Goal: Contribute content: Add original content to the website for others to see

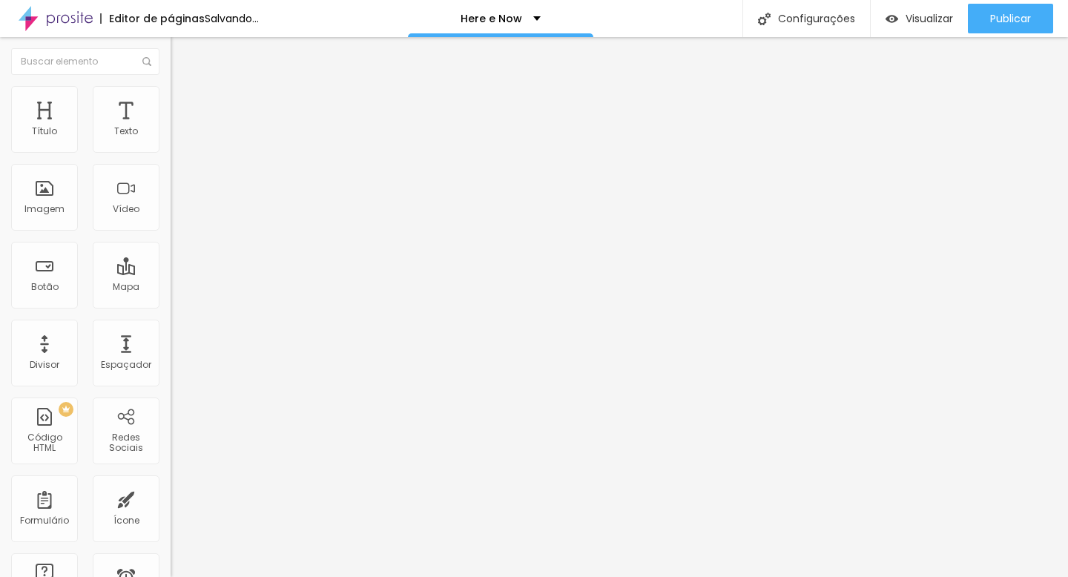
click at [171, 128] on span "Trocar imagem" at bounding box center [211, 121] width 81 height 13
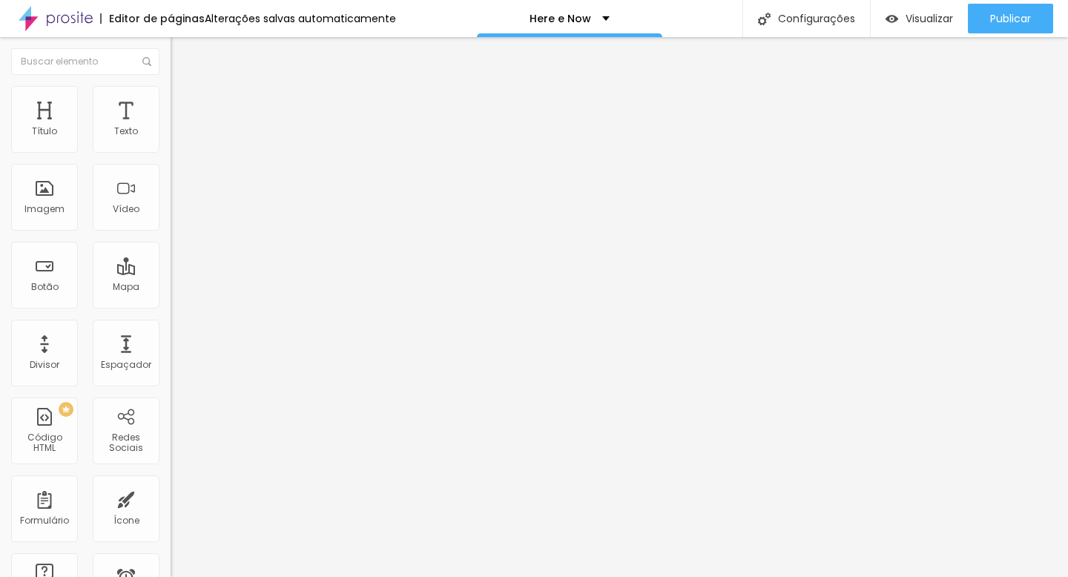
click at [171, 128] on span "Trocar imagem" at bounding box center [211, 121] width 81 height 13
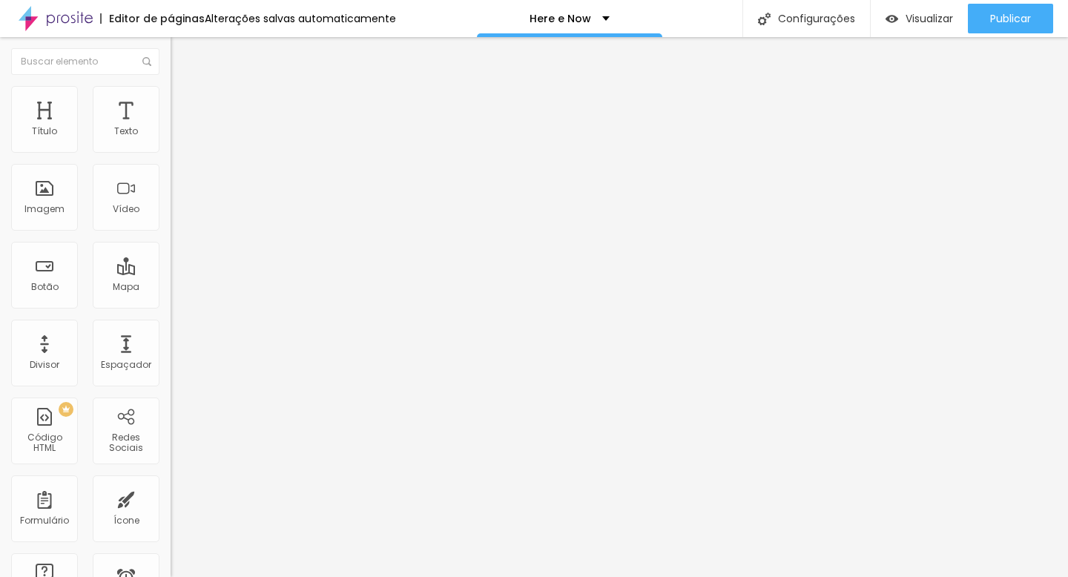
click at [171, 128] on span "Trocar imagem" at bounding box center [211, 121] width 81 height 13
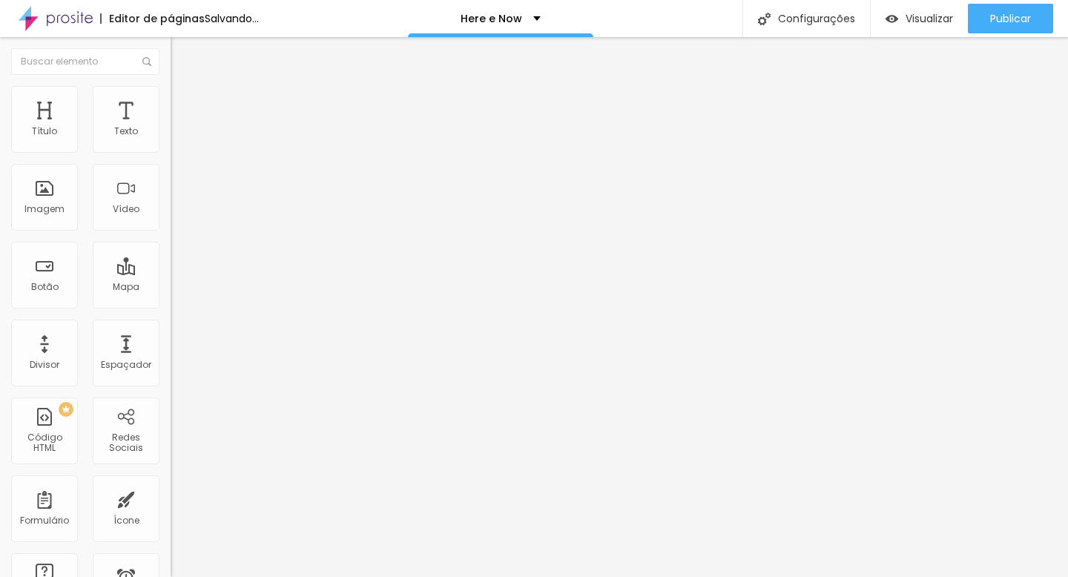
click at [171, 128] on span "Trocar imagem" at bounding box center [211, 121] width 81 height 13
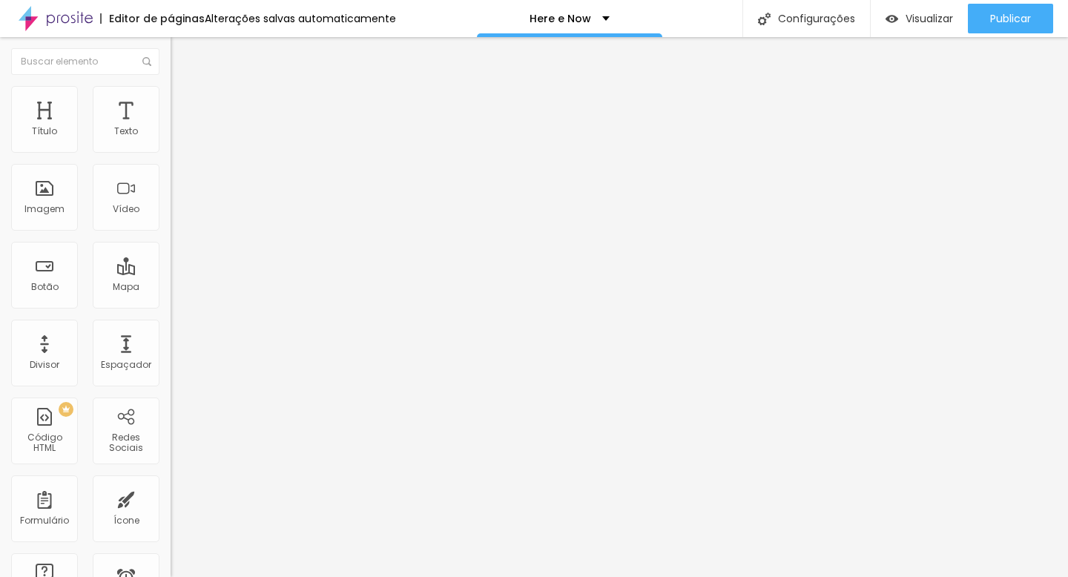
click at [307, 576] on div at bounding box center [534, 586] width 1068 height 0
click at [171, 128] on span "Trocar imagem" at bounding box center [211, 121] width 81 height 13
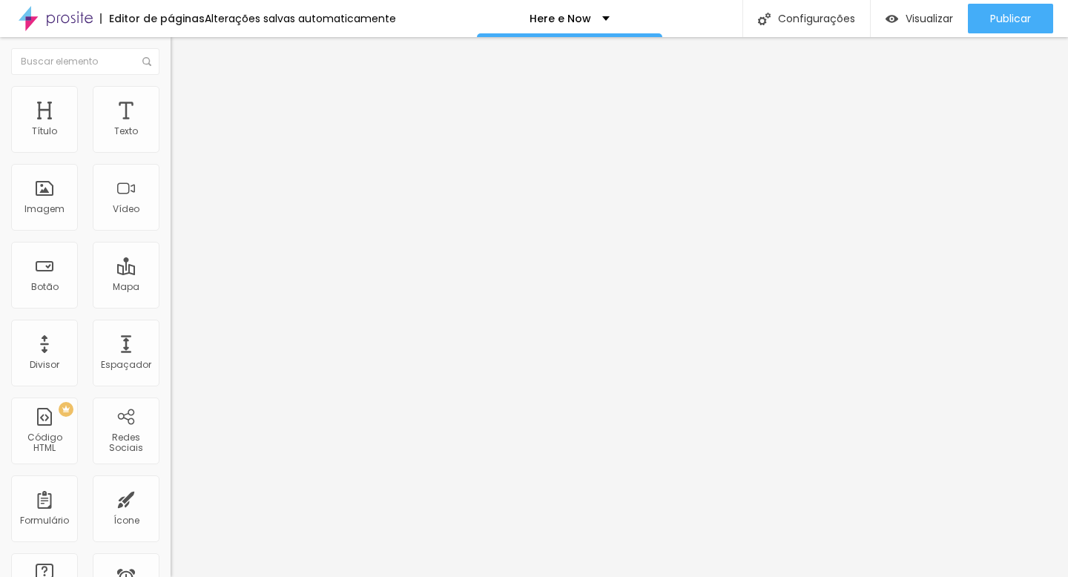
click at [171, 128] on span "Trocar imagem" at bounding box center [211, 121] width 81 height 13
